Goal: Find specific page/section: Find specific page/section

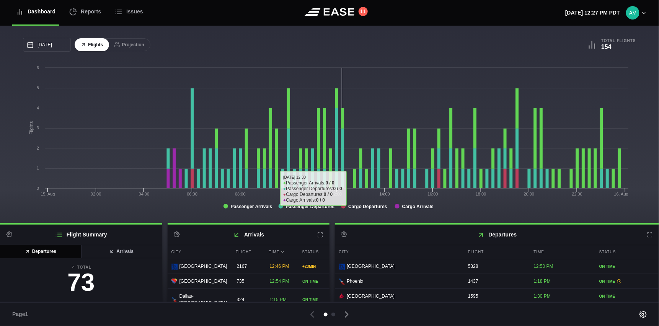
click at [647, 234] on icon at bounding box center [649, 235] width 6 height 6
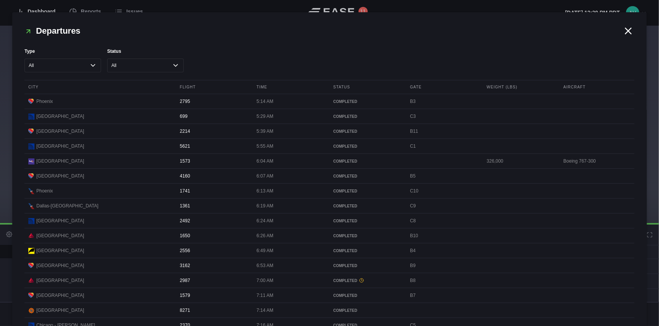
click at [623, 34] on icon at bounding box center [627, 30] width 11 height 11
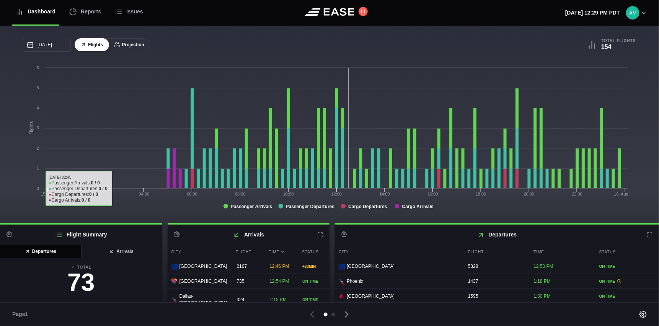
click at [127, 41] on button "Projection" at bounding box center [129, 44] width 42 height 13
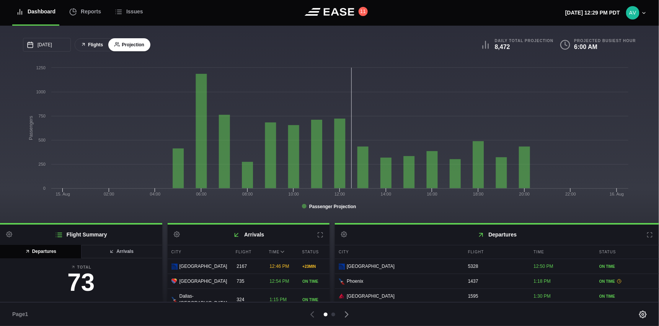
click at [99, 43] on button "Flights" at bounding box center [92, 44] width 34 height 13
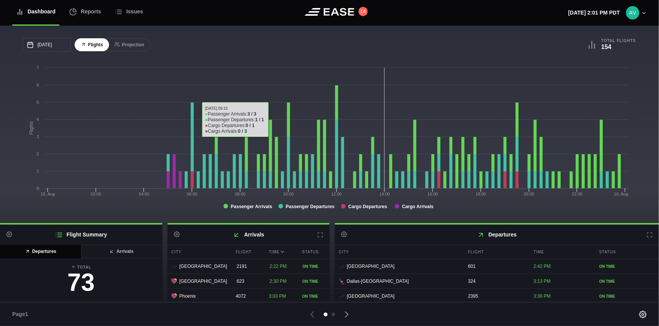
click at [271, 49] on div "[DATE] [PERSON_NAME] Wed Thu Fri Sat 27 28 29 30 [DATE] 1 2 3 4 5 6 7 8 9 10 11…" at bounding box center [176, 45] width 306 height 14
